Goal: Information Seeking & Learning: Compare options

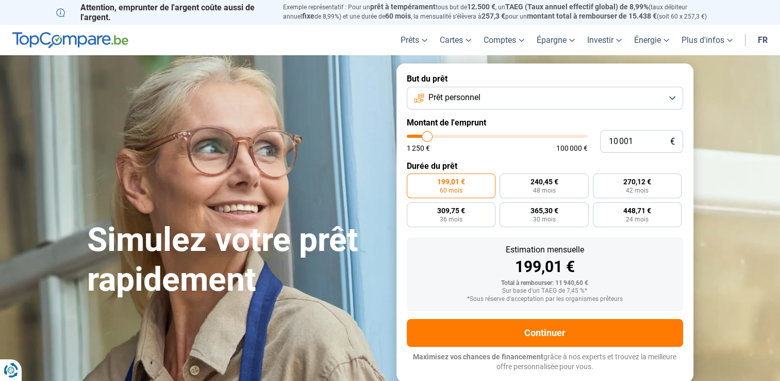
type input "2 500"
type input "2500"
click at [414, 137] on input "range" at bounding box center [497, 136] width 181 height 3
radio input "true"
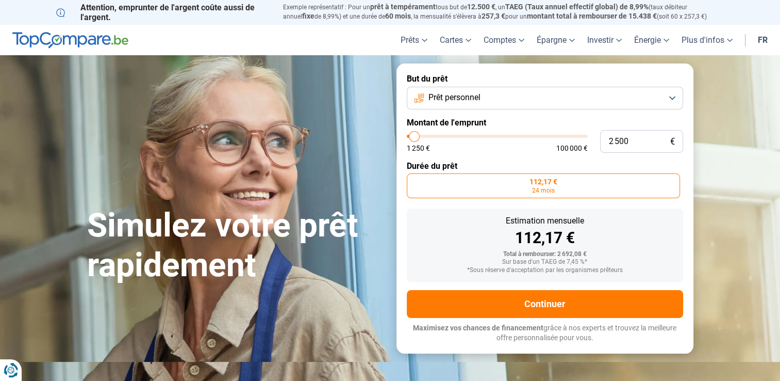
type input "1 250"
type input "1250"
click at [408, 136] on input "range" at bounding box center [497, 136] width 181 height 3
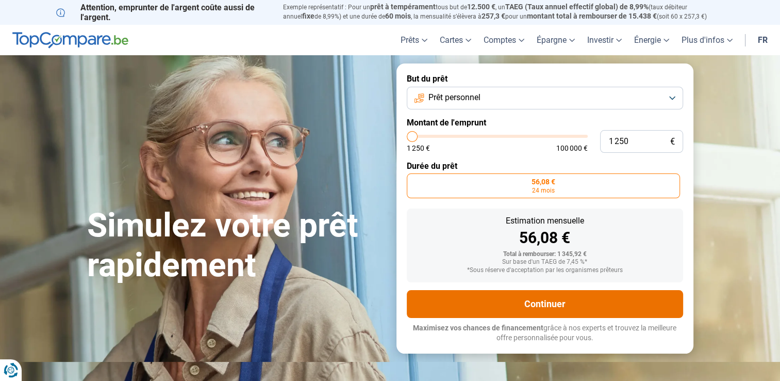
click at [555, 304] on button "Continuer" at bounding box center [545, 304] width 276 height 28
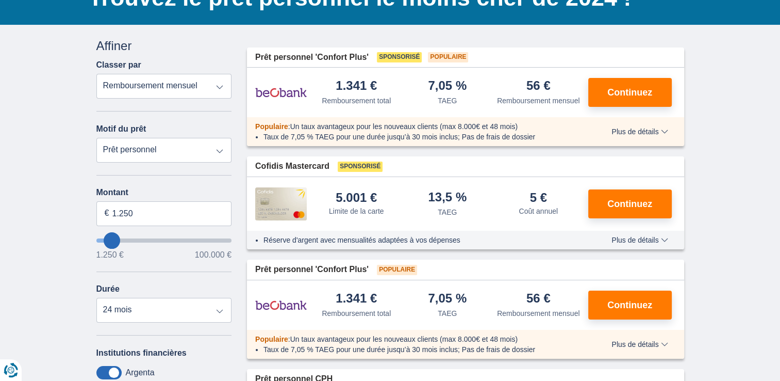
scroll to position [52, 0]
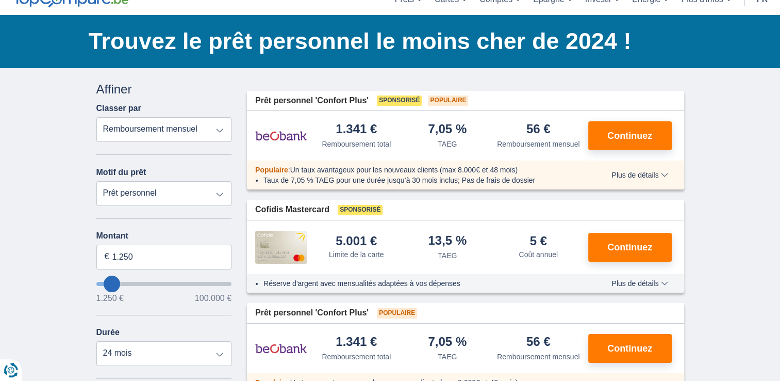
click at [220, 130] on select "Remboursement total TAEG Remboursement mensuel" at bounding box center [164, 129] width 136 height 25
click at [219, 129] on select "Remboursement total TAEG Remboursement mensuel" at bounding box center [164, 129] width 136 height 25
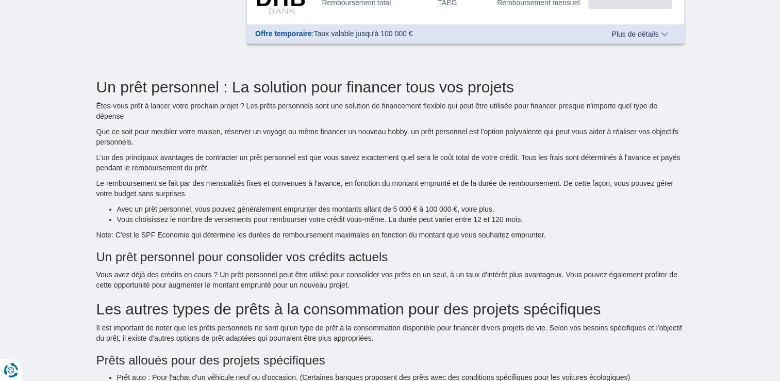
scroll to position [361, 0]
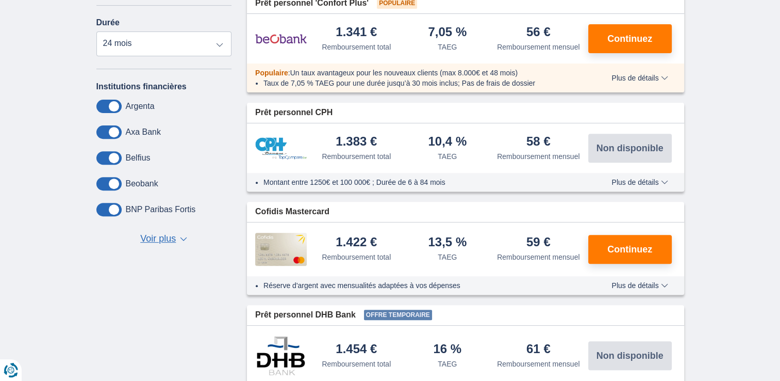
drag, startPoint x: 116, startPoint y: 158, endPoint x: 99, endPoint y: 158, distance: 17.5
click at [99, 158] on span at bounding box center [108, 157] width 25 height 13
click at [0, 0] on input "checkbox" at bounding box center [0, 0] width 0 height 0
drag, startPoint x: 101, startPoint y: 157, endPoint x: 119, endPoint y: 157, distance: 17.5
click at [119, 157] on span at bounding box center [108, 157] width 25 height 13
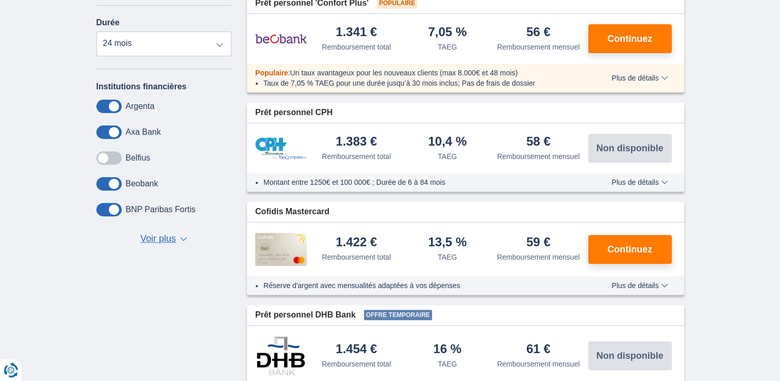
click at [0, 0] on input "checkbox" at bounding box center [0, 0] width 0 height 0
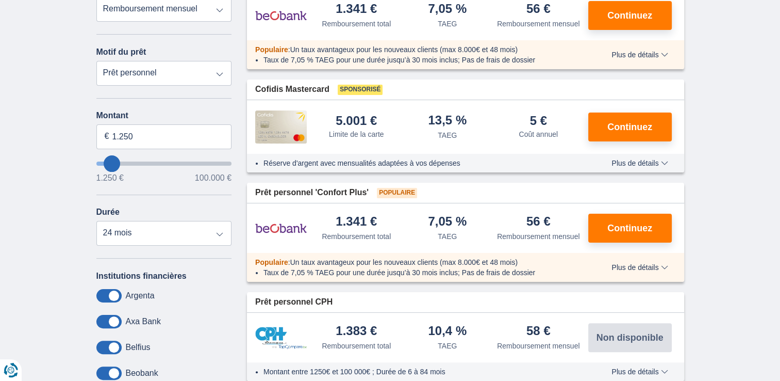
scroll to position [258, 0]
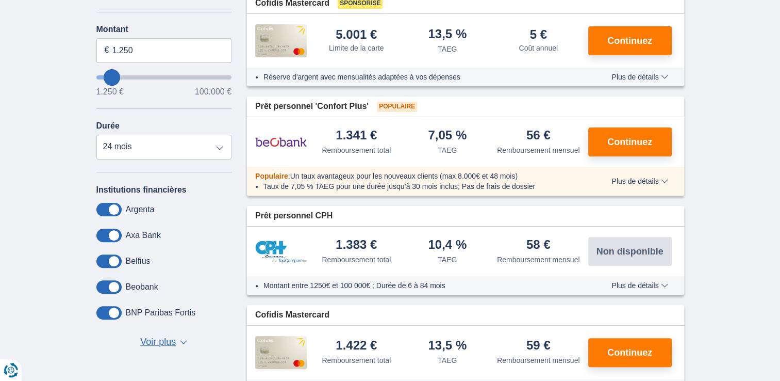
click at [182, 341] on span "▼" at bounding box center [183, 342] width 7 height 4
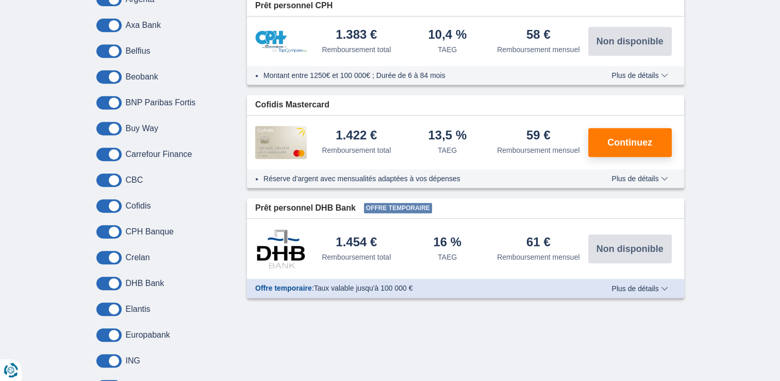
scroll to position [413, 0]
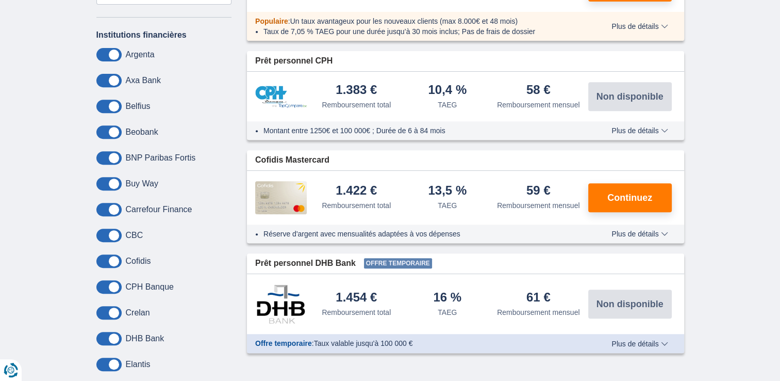
click at [146, 181] on label "Buy Way" at bounding box center [142, 183] width 32 height 9
click at [114, 185] on span at bounding box center [108, 183] width 25 height 13
click at [0, 0] on input "checkbox" at bounding box center [0, 0] width 0 height 0
drag, startPoint x: 102, startPoint y: 182, endPoint x: 124, endPoint y: 187, distance: 22.7
click at [124, 187] on div "Buy Way" at bounding box center [164, 183] width 136 height 13
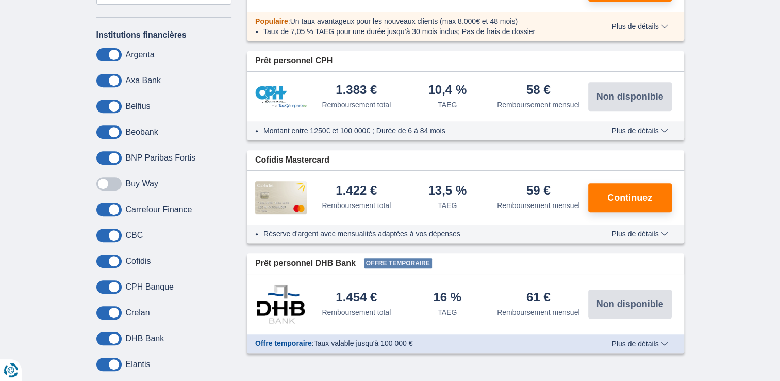
click at [117, 181] on span at bounding box center [108, 183] width 25 height 13
click at [0, 0] on input "checkbox" at bounding box center [0, 0] width 0 height 0
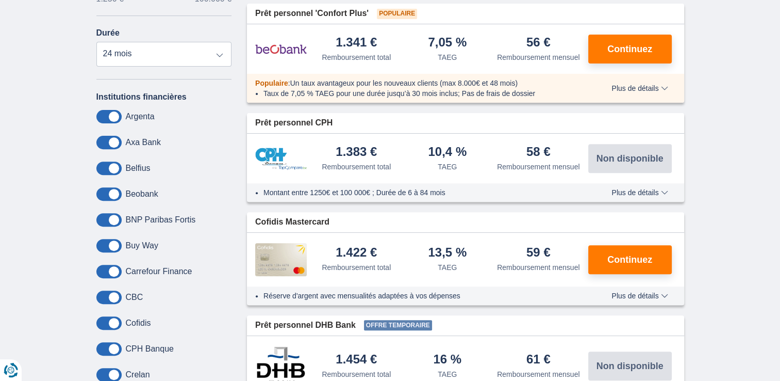
scroll to position [361, 0]
